Goal: Information Seeking & Learning: Learn about a topic

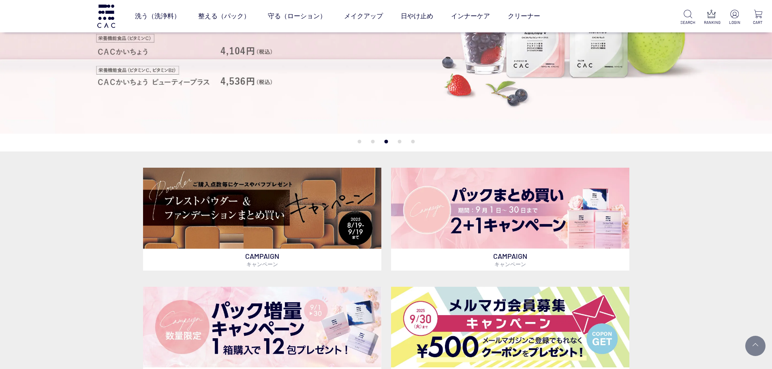
scroll to position [122, 0]
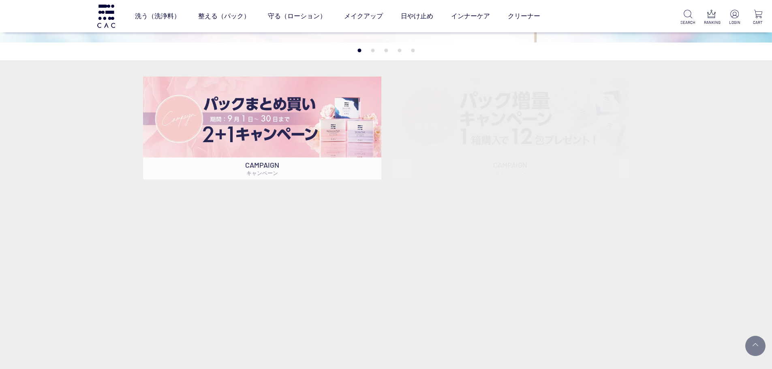
scroll to position [324, 0]
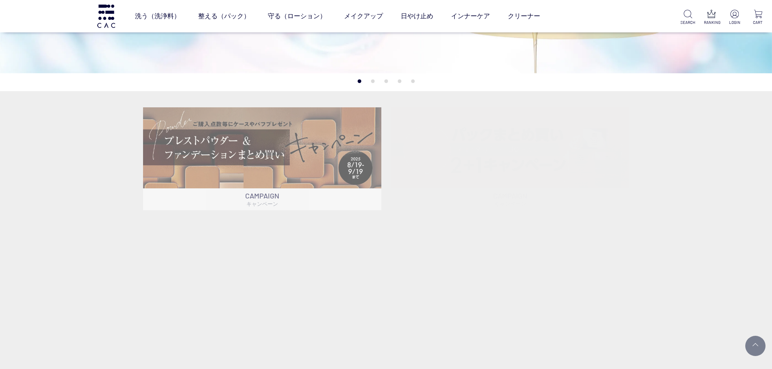
scroll to position [284, 0]
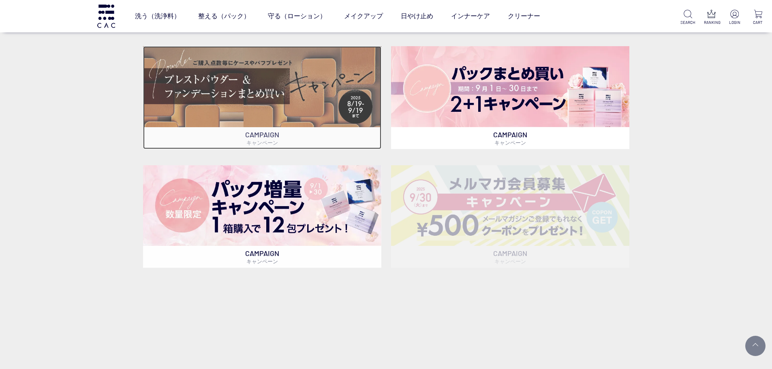
click at [254, 100] on img at bounding box center [262, 86] width 238 height 81
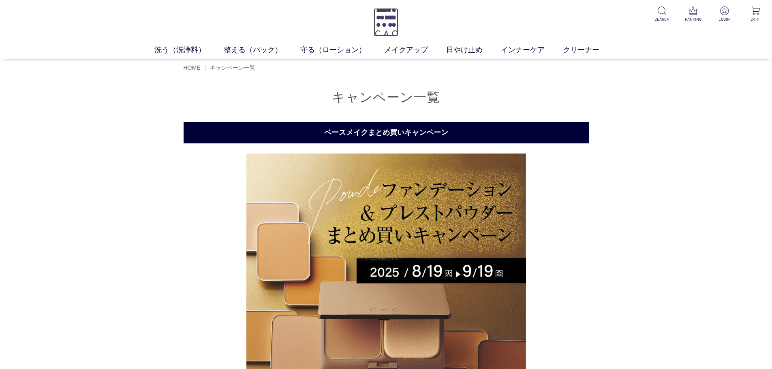
click at [398, 27] on img at bounding box center [385, 22] width 25 height 28
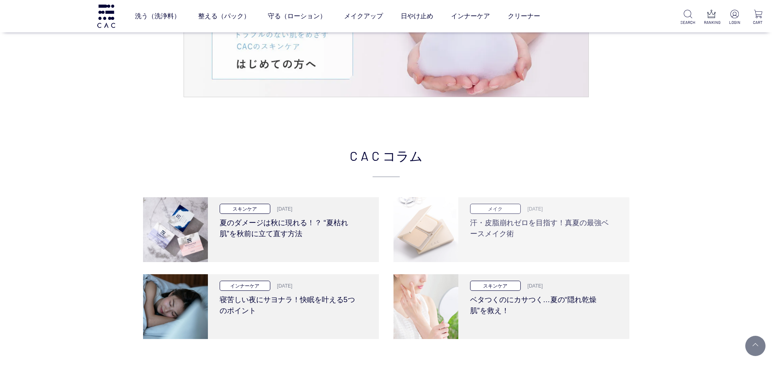
scroll to position [1742, 0]
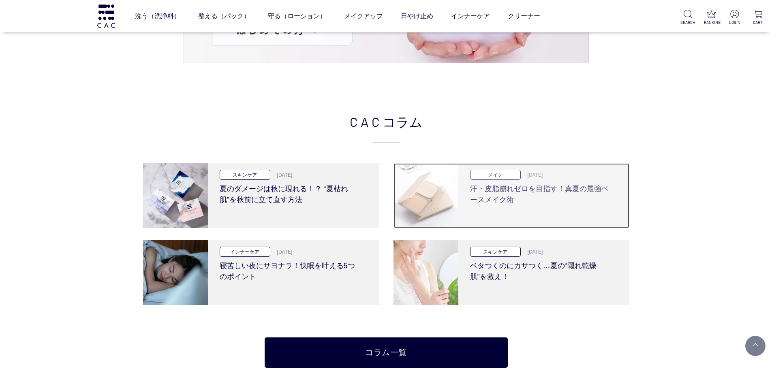
click at [454, 176] on img at bounding box center [425, 195] width 65 height 65
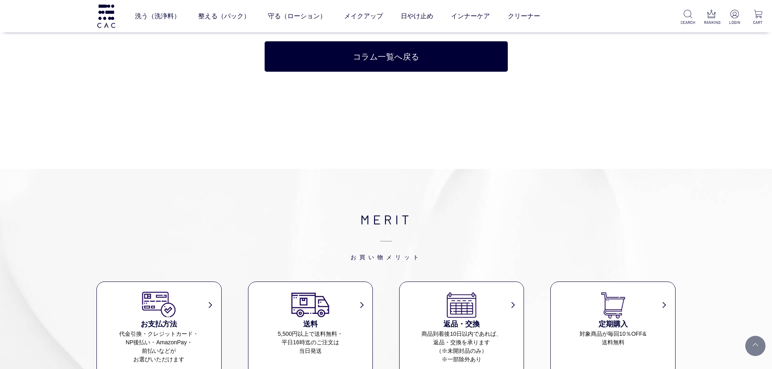
scroll to position [4779, 0]
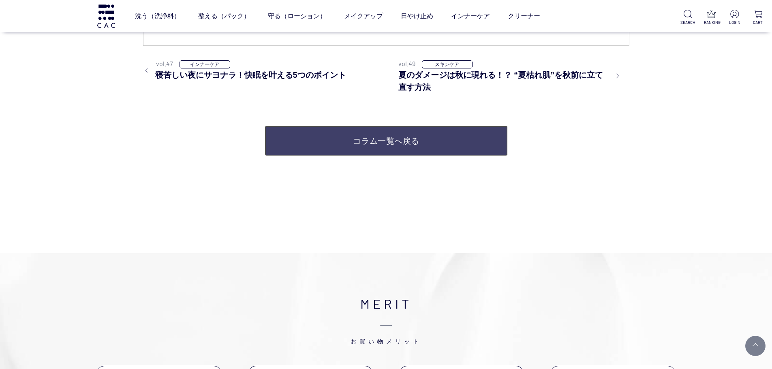
click at [405, 140] on link "コラム一覧へ戻る" at bounding box center [385, 141] width 243 height 30
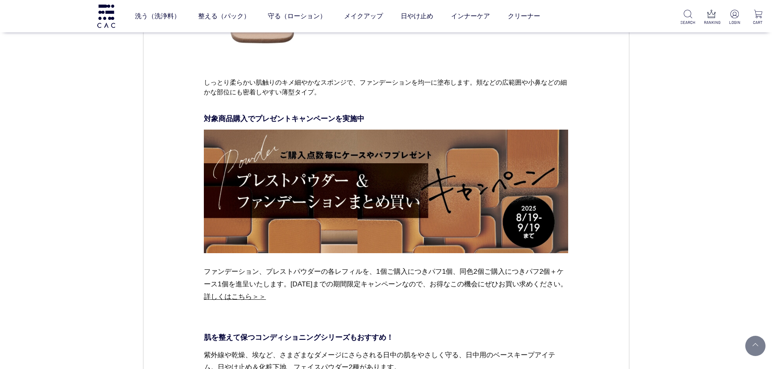
scroll to position [3888, 0]
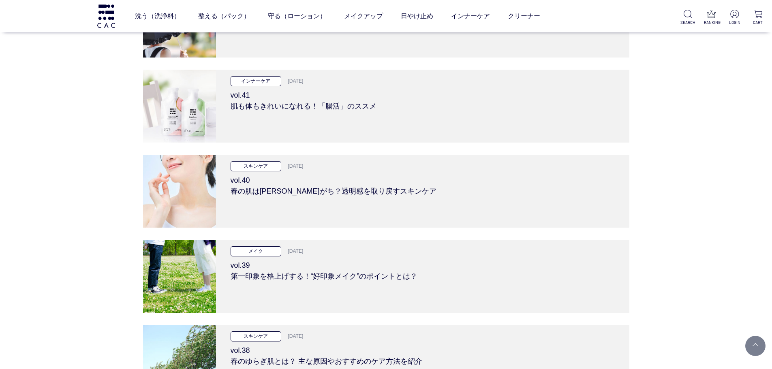
scroll to position [729, 0]
